Goal: Information Seeking & Learning: Learn about a topic

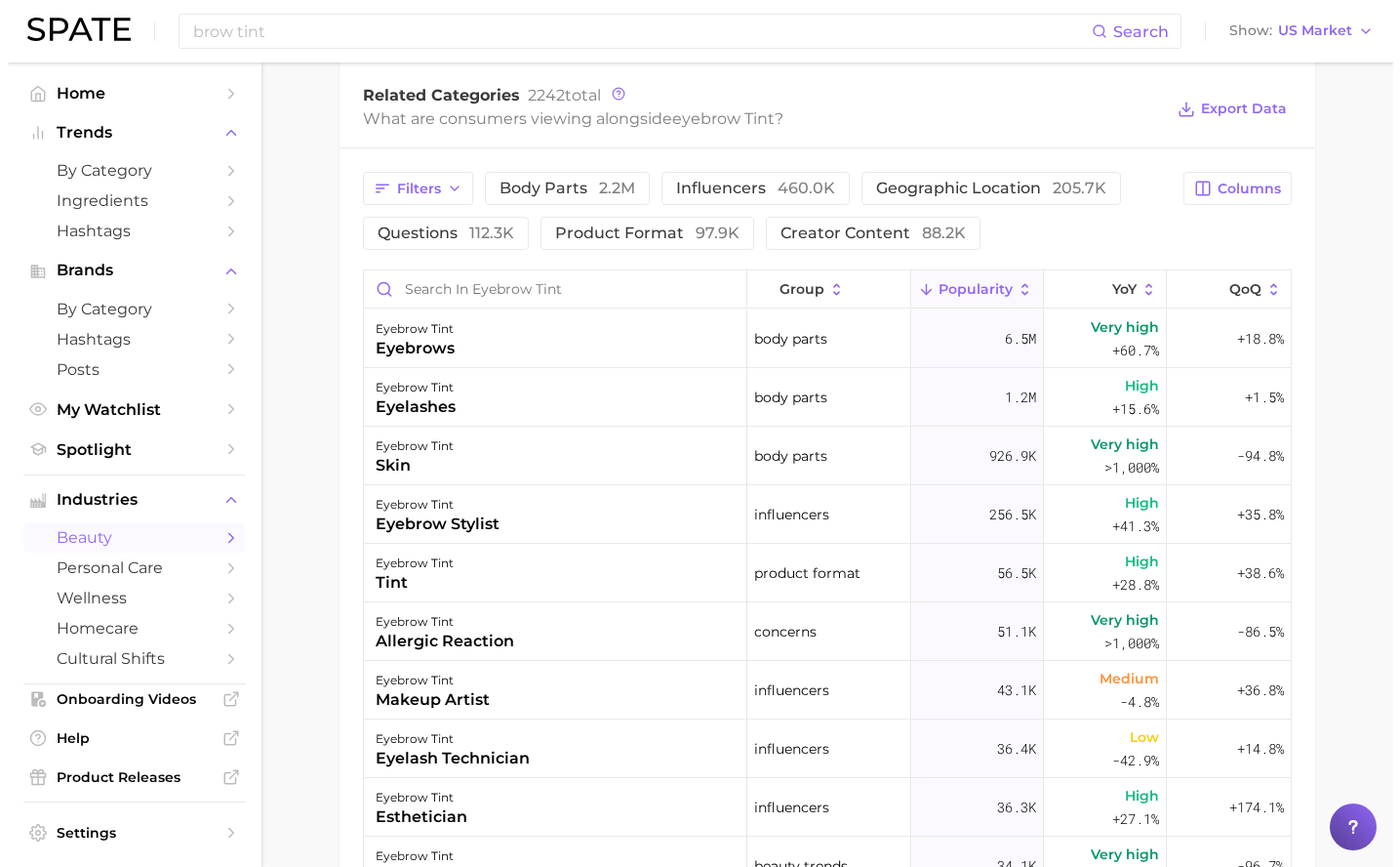
scroll to position [1047, 0]
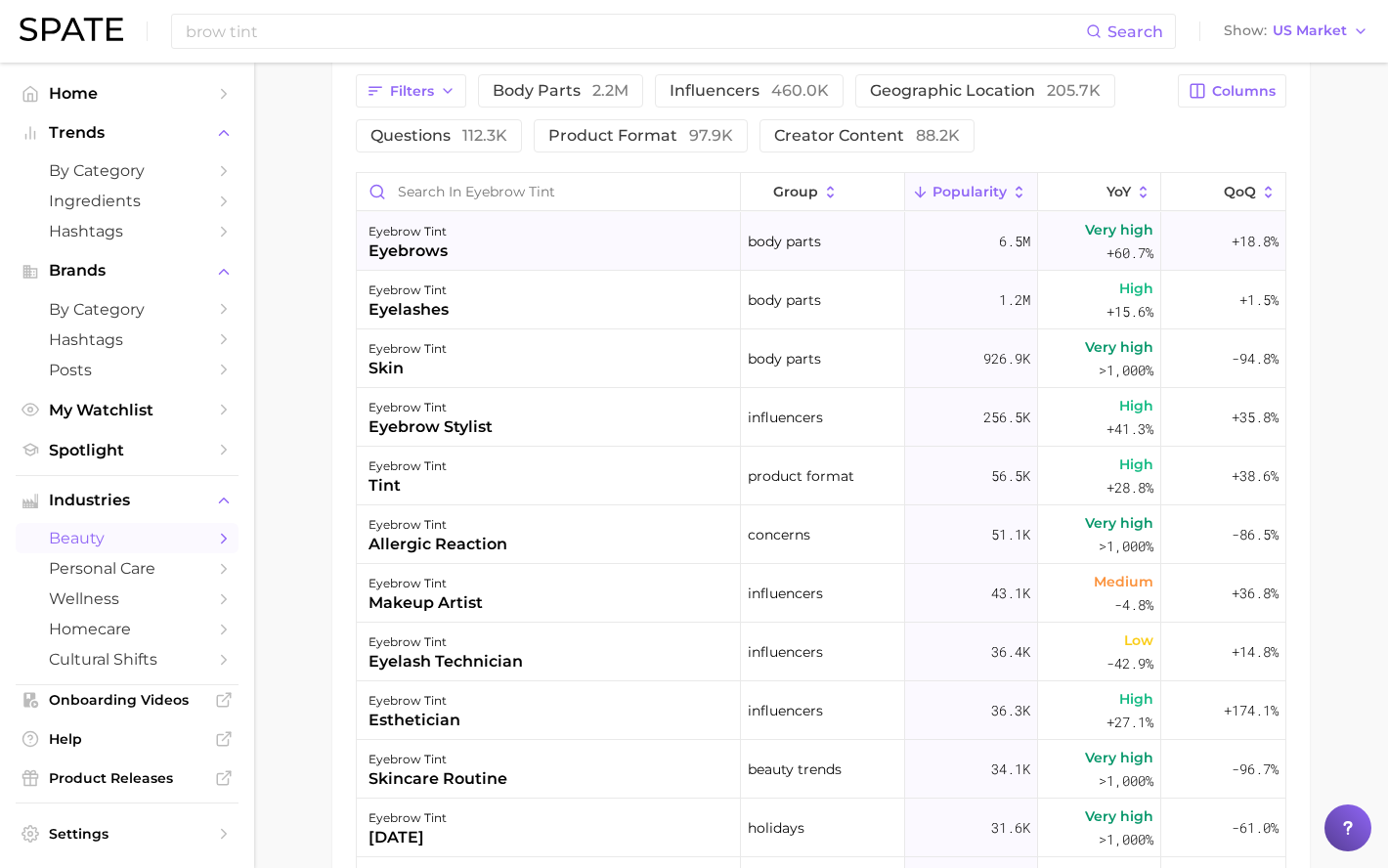
click at [580, 250] on div "eyebrow tint eyebrows" at bounding box center [548, 241] width 384 height 59
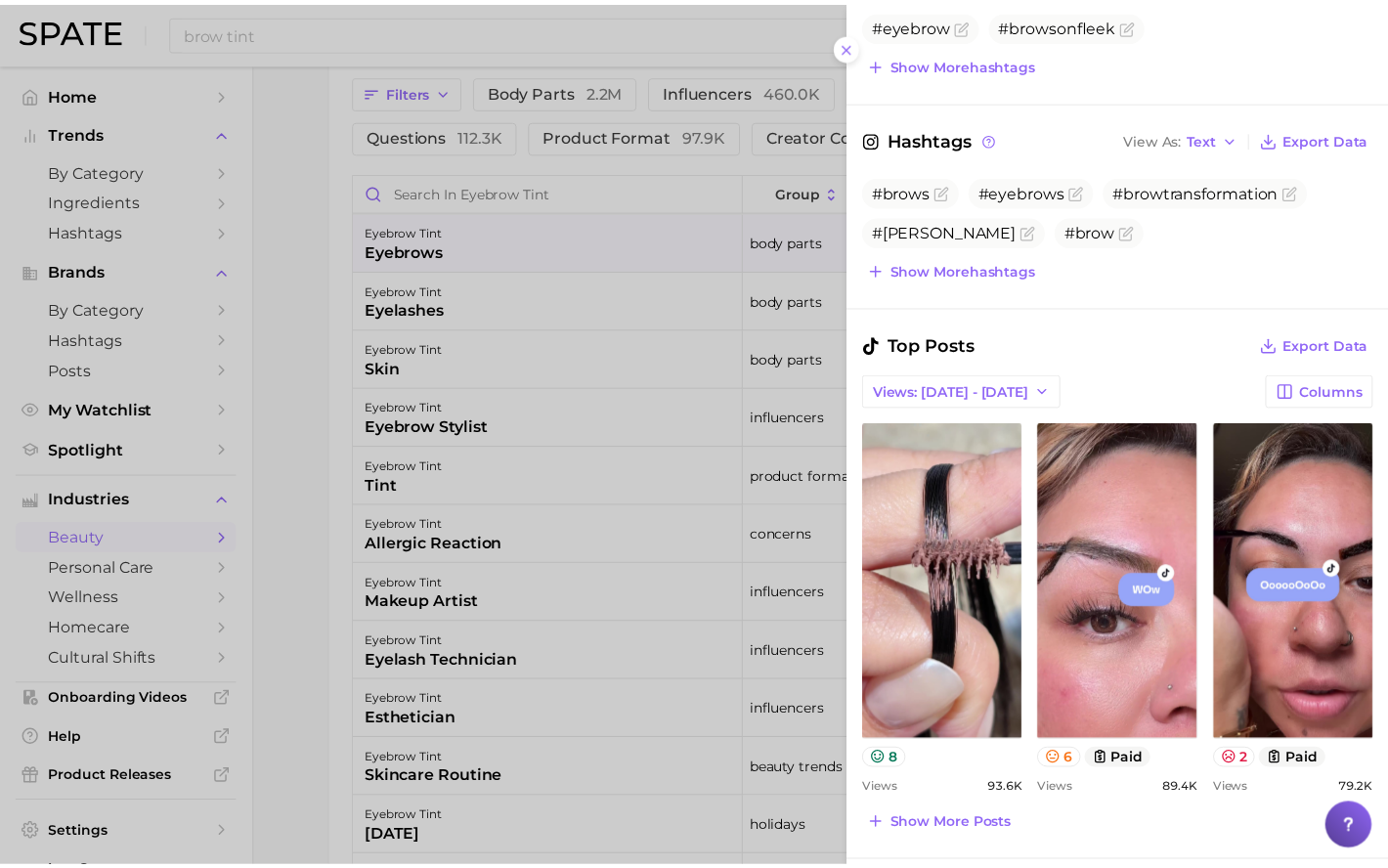
scroll to position [587, 0]
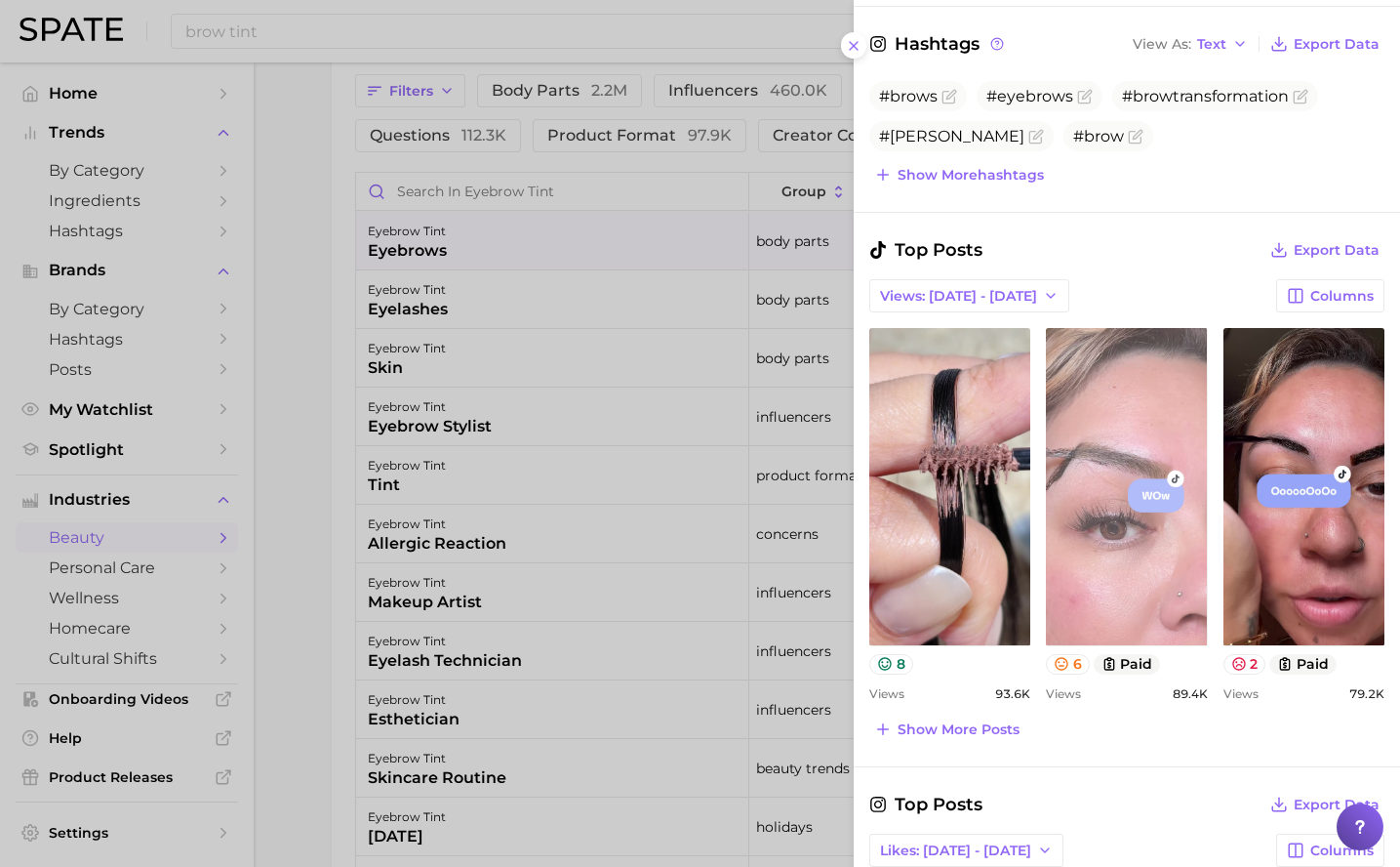
click at [1154, 562] on link "view post on TikTok" at bounding box center [1127, 486] width 161 height 317
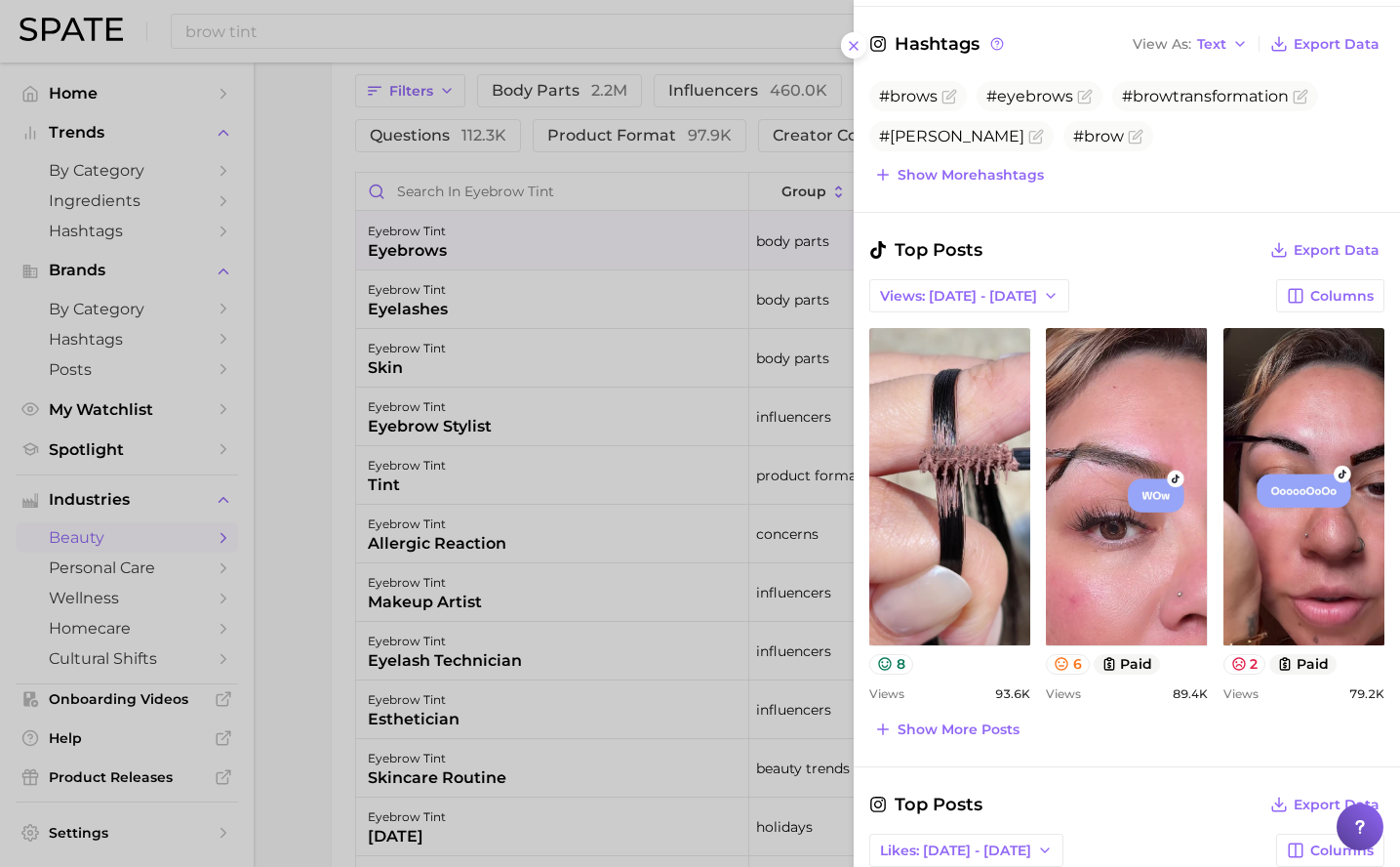
click at [296, 353] on div at bounding box center [700, 434] width 1400 height 867
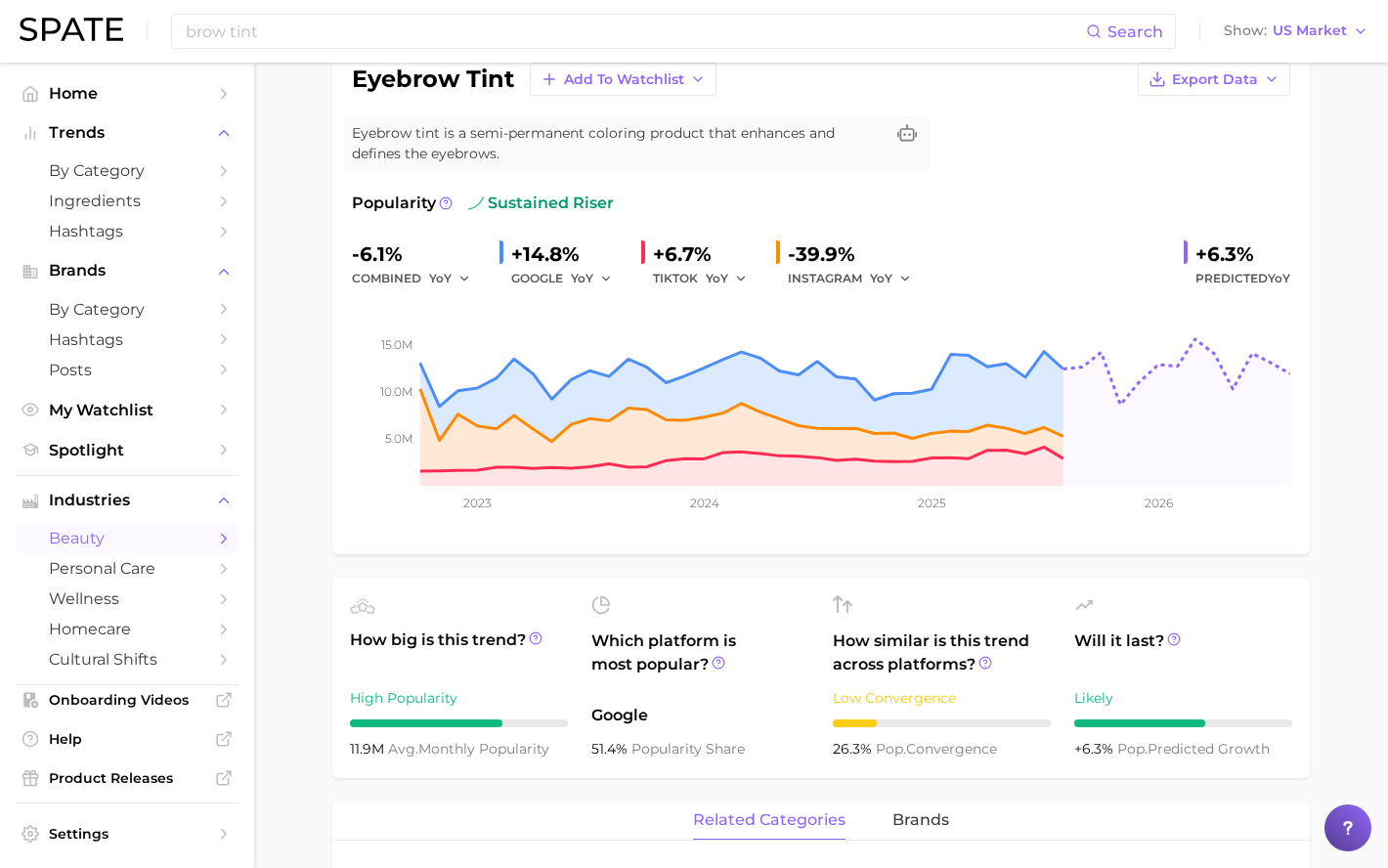
scroll to position [0, 0]
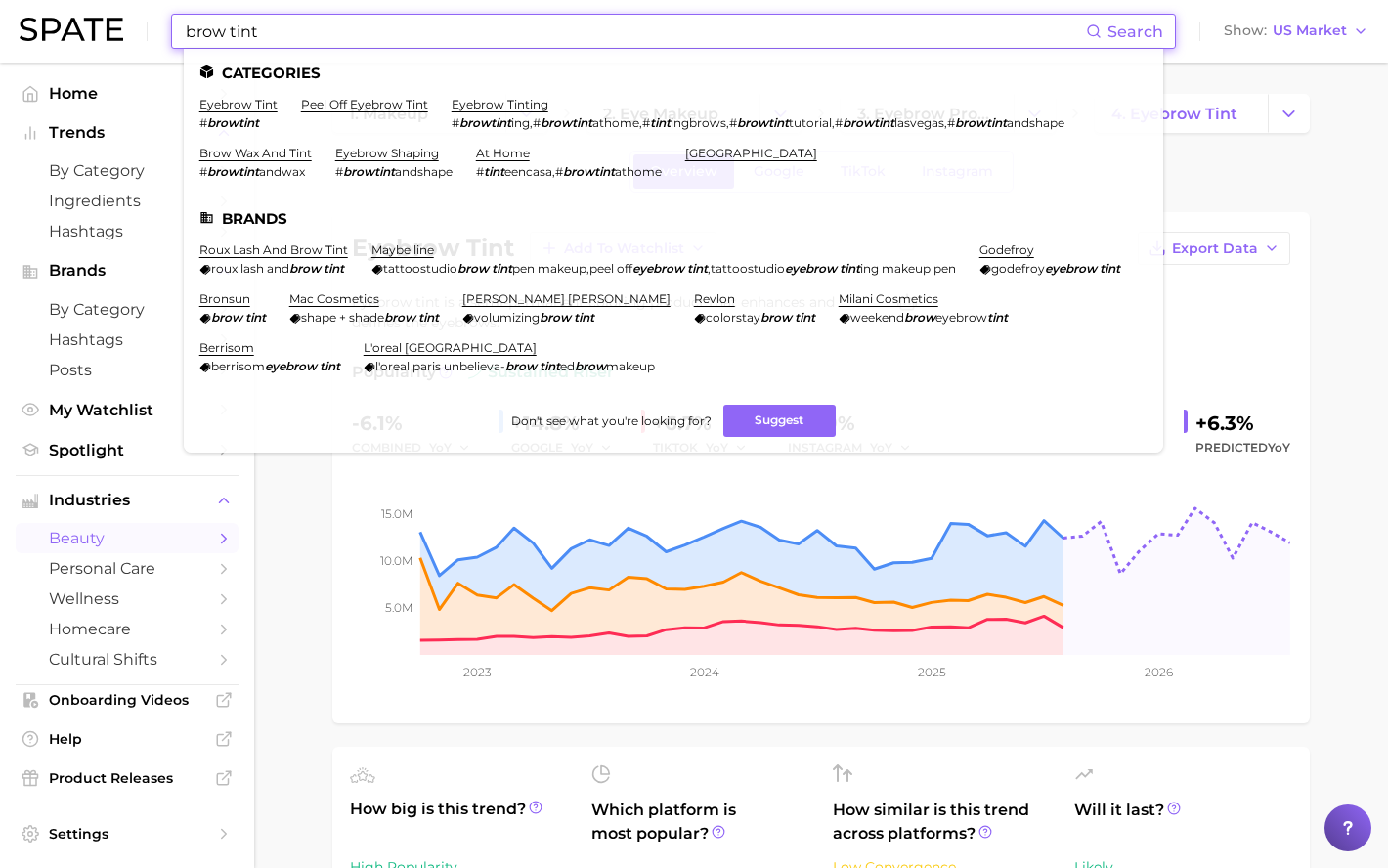
click at [191, 30] on input "brow tint" at bounding box center [635, 31] width 902 height 33
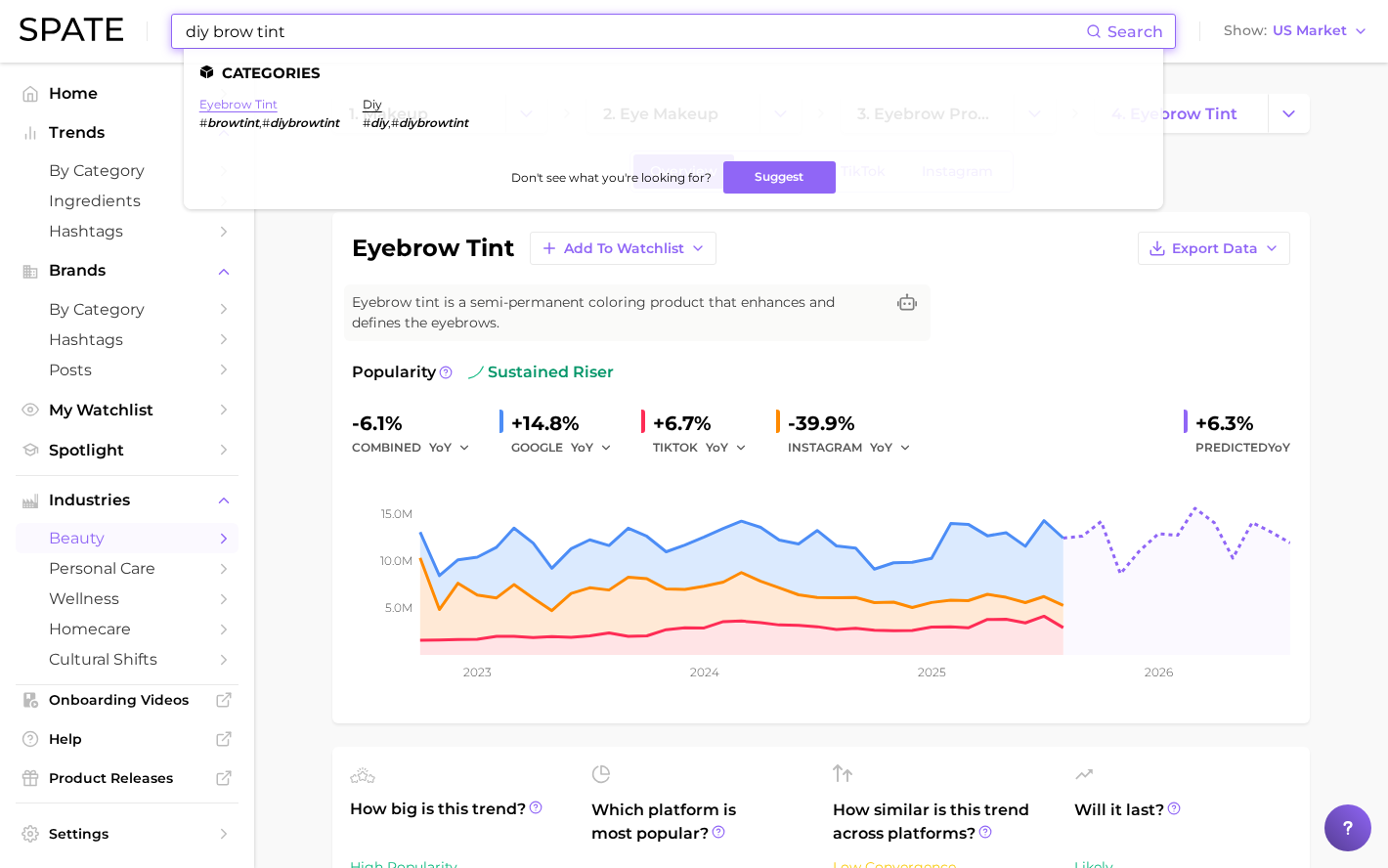
type input "diy brow tint"
click at [259, 108] on link "eyebrow tint" at bounding box center [238, 104] width 78 height 15
click at [307, 27] on input "diy brow tint" at bounding box center [635, 31] width 902 height 33
click at [379, 102] on link "diy" at bounding box center [372, 104] width 20 height 15
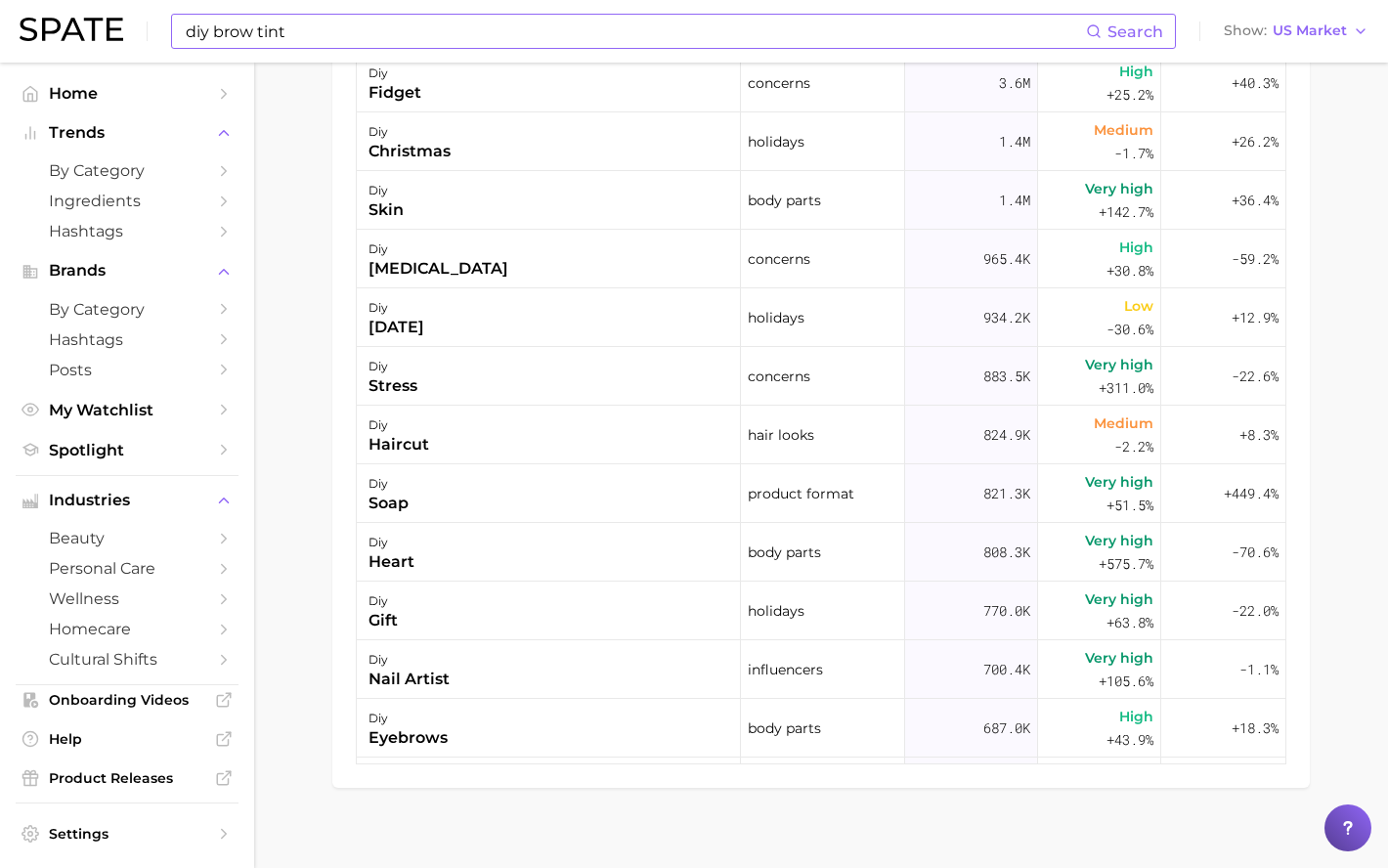
scroll to position [1342, 0]
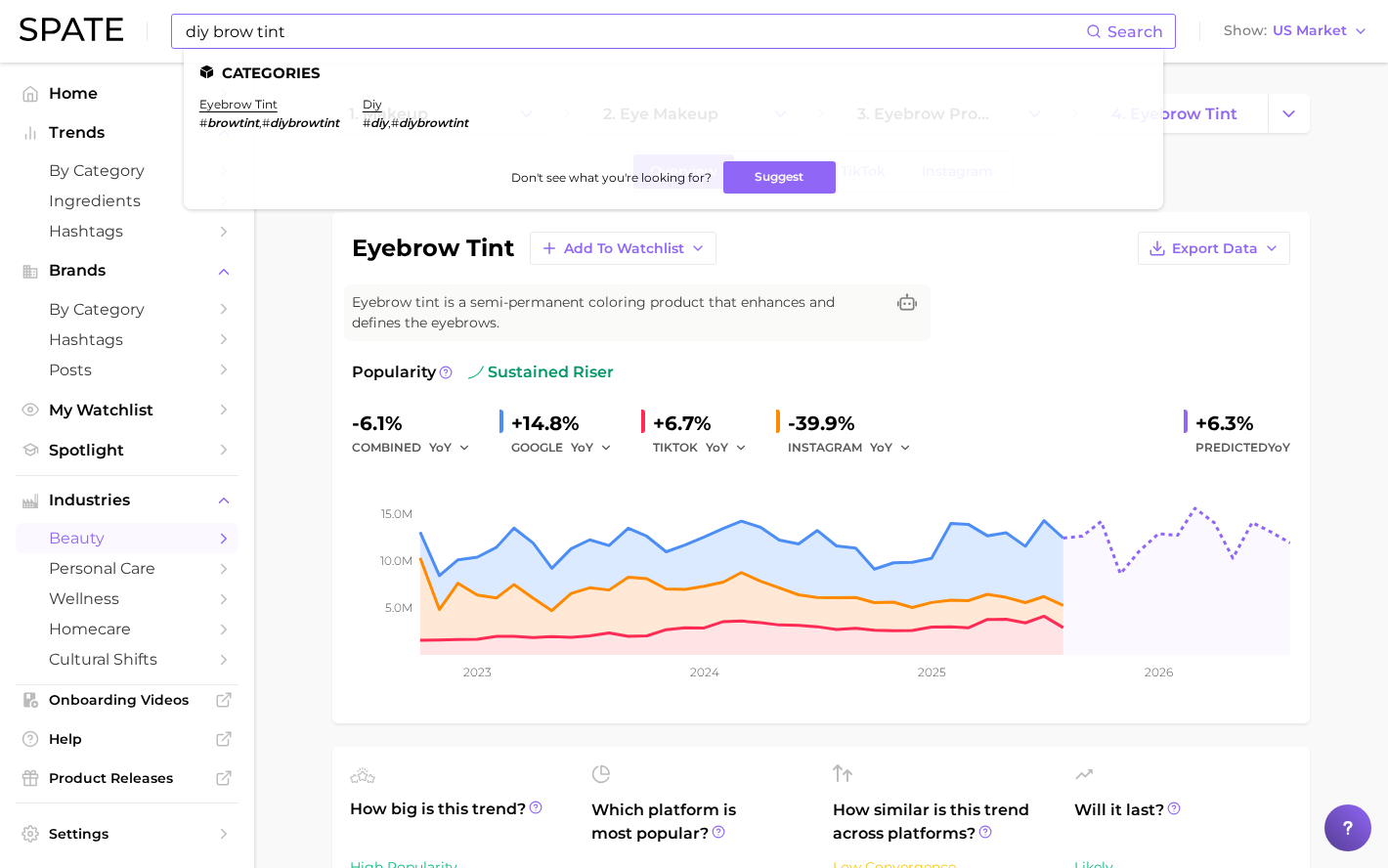
click at [254, 93] on ul "Categories eyebrow tint # browtint , # diybrowtint diy # diy , # diybrowtint Do…" at bounding box center [673, 129] width 979 height 161
click at [253, 105] on link "eyebrow tint" at bounding box center [238, 104] width 78 height 15
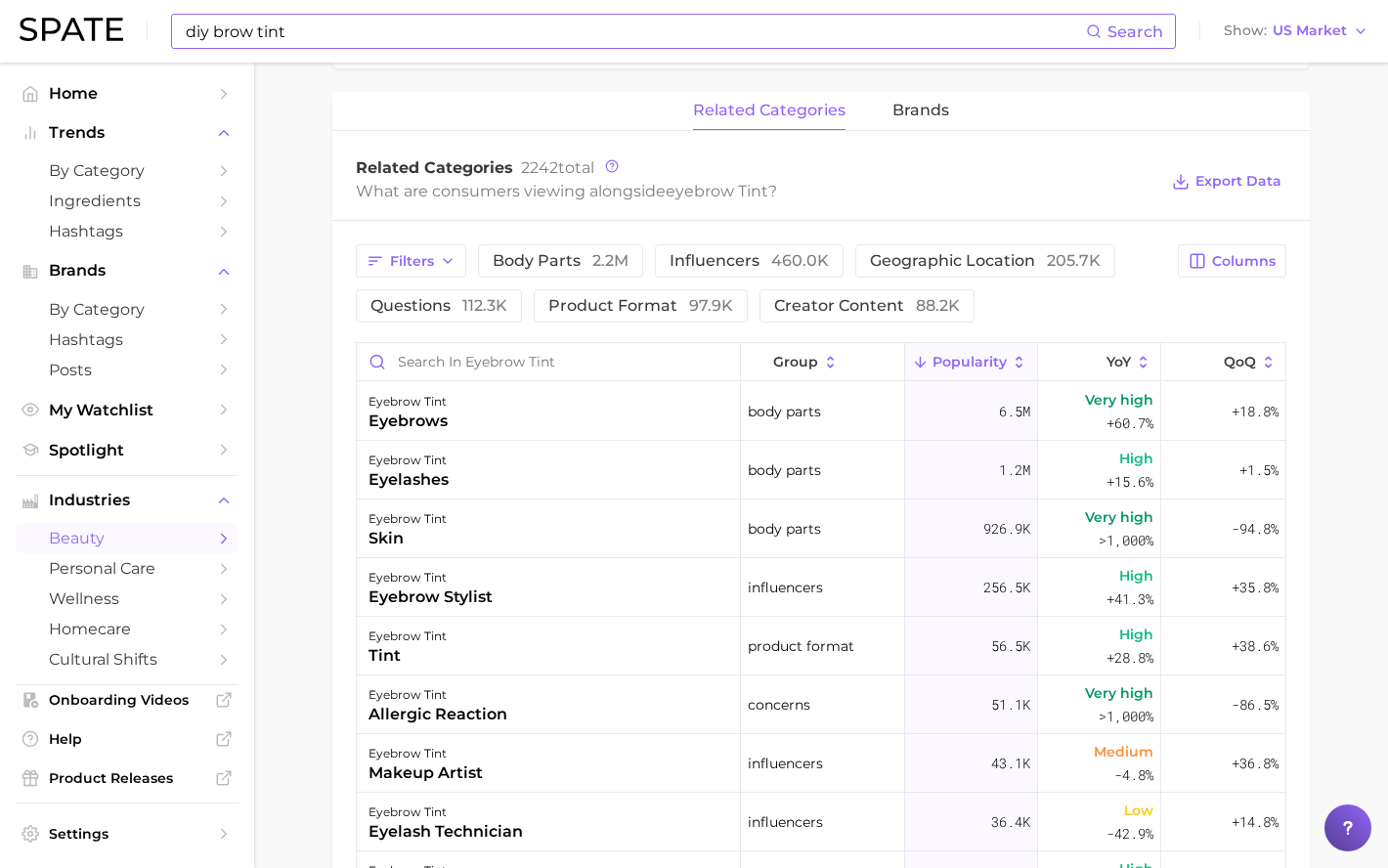
scroll to position [977, 0]
